Goal: Task Accomplishment & Management: Manage account settings

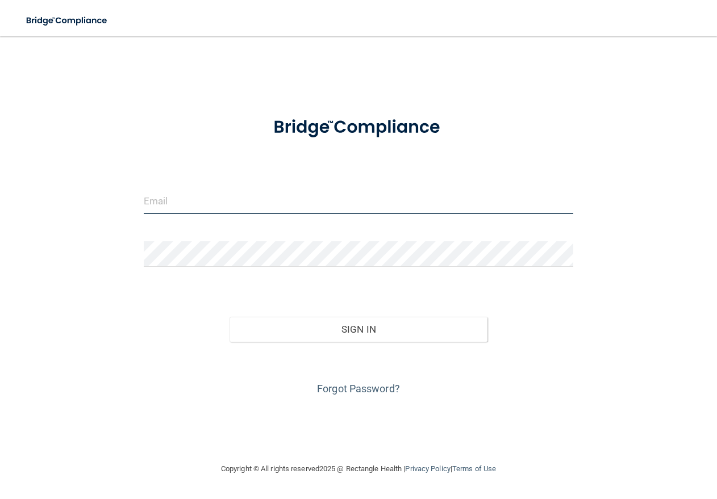
click at [193, 200] on input "email" at bounding box center [359, 202] width 430 height 26
click at [139, 281] on div "Invalid email/password. You don't have permission to access that page. Sign In …" at bounding box center [359, 249] width 672 height 403
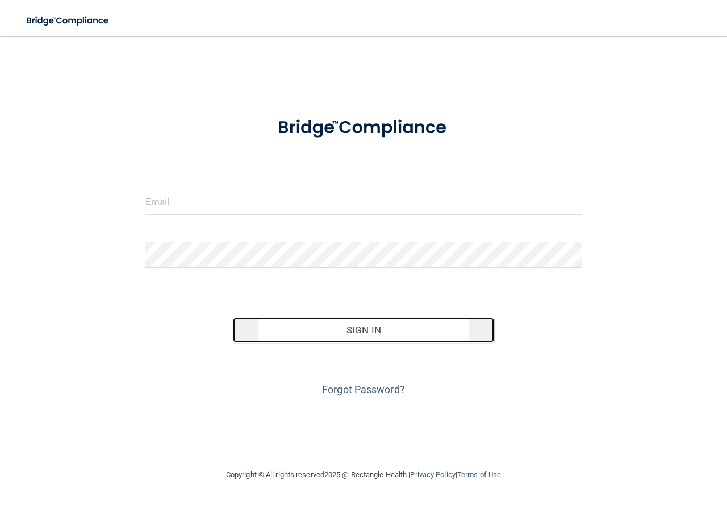
click at [353, 339] on button "Sign In" at bounding box center [364, 330] width 262 height 25
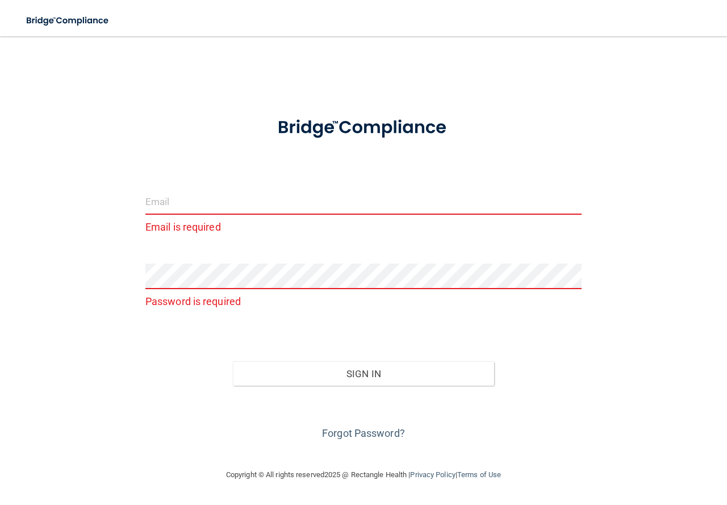
click at [180, 210] on input "email" at bounding box center [363, 202] width 436 height 26
type input "CDA-CLEVELAND@VSMMGT.COM"
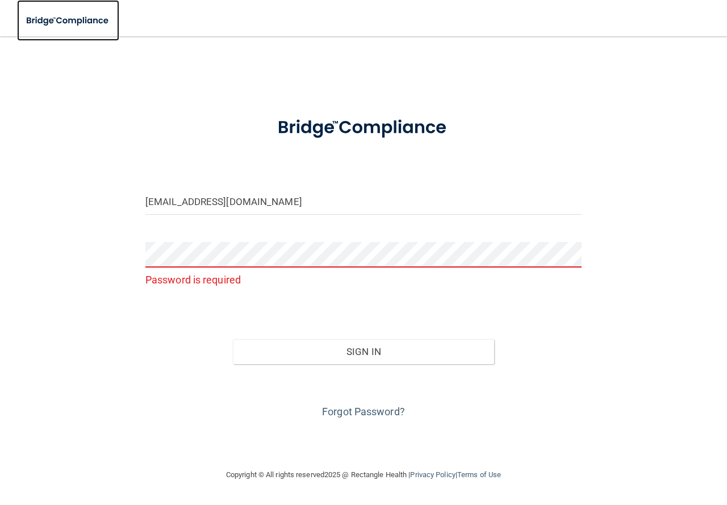
click at [66, 12] on img at bounding box center [68, 20] width 102 height 23
